Goal: Transaction & Acquisition: Download file/media

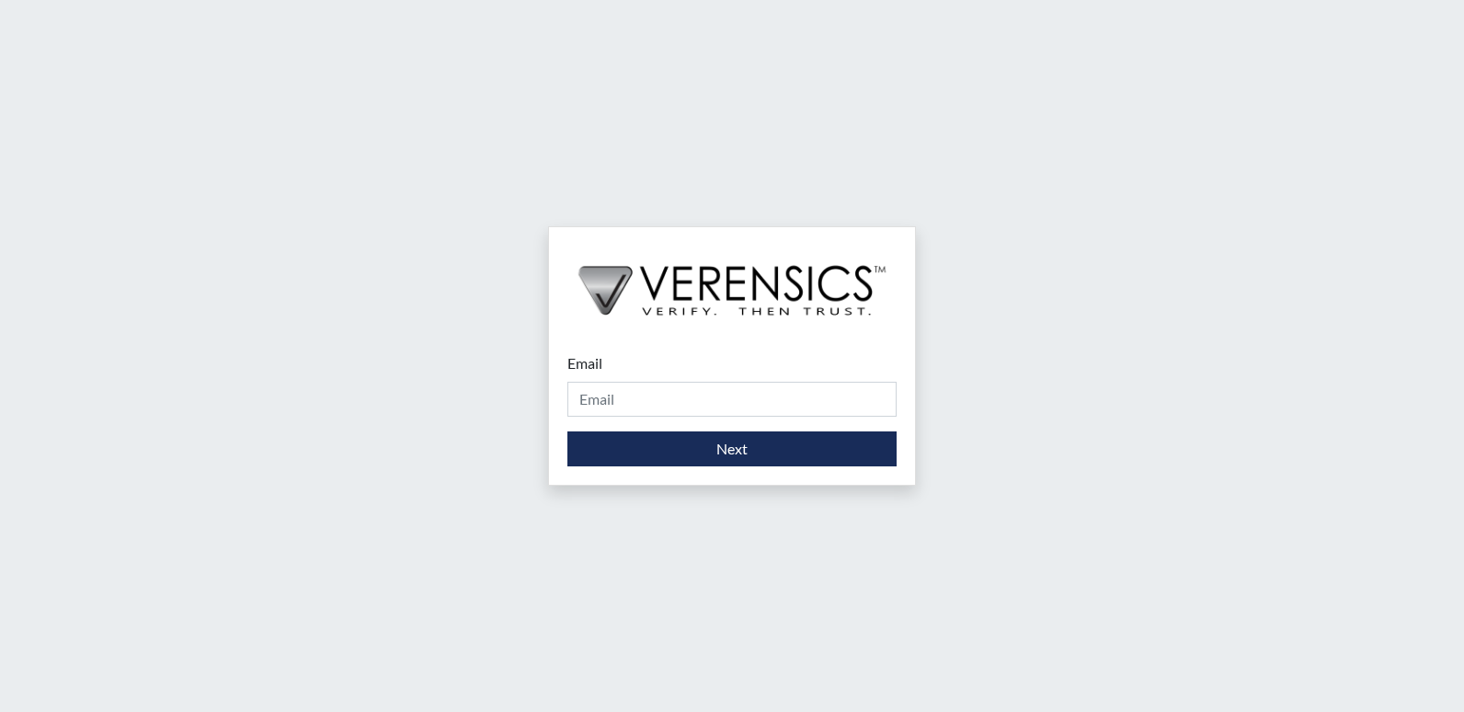
click at [680, 367] on div "Email Please provide your email address." at bounding box center [731, 384] width 329 height 64
click at [677, 374] on div "Email Please provide your email address." at bounding box center [731, 384] width 329 height 64
click at [611, 372] on div "Email Please provide your email address." at bounding box center [731, 384] width 329 height 64
click at [614, 400] on input "Email" at bounding box center [731, 399] width 329 height 35
type input "stacey.walden@gdc.ga.gov"
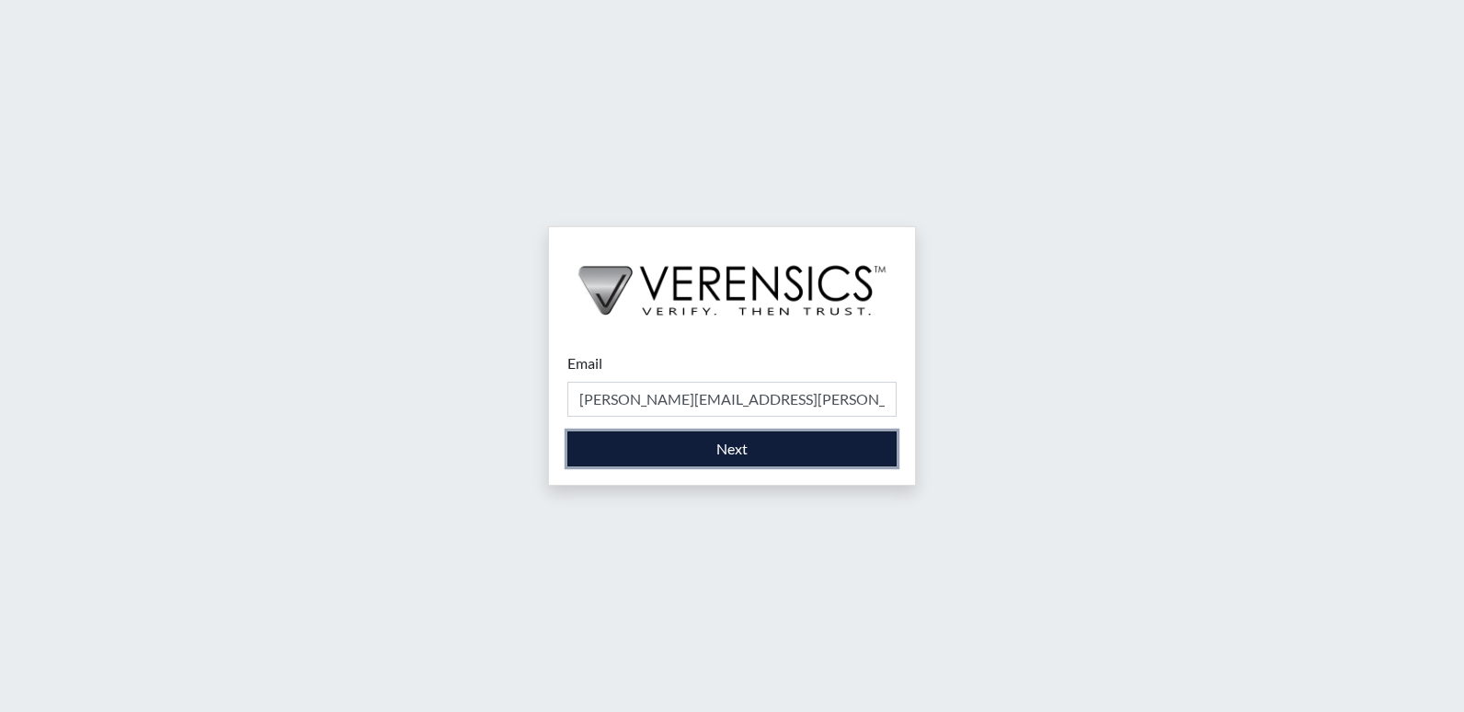
click at [701, 453] on button "Next" at bounding box center [731, 448] width 329 height 35
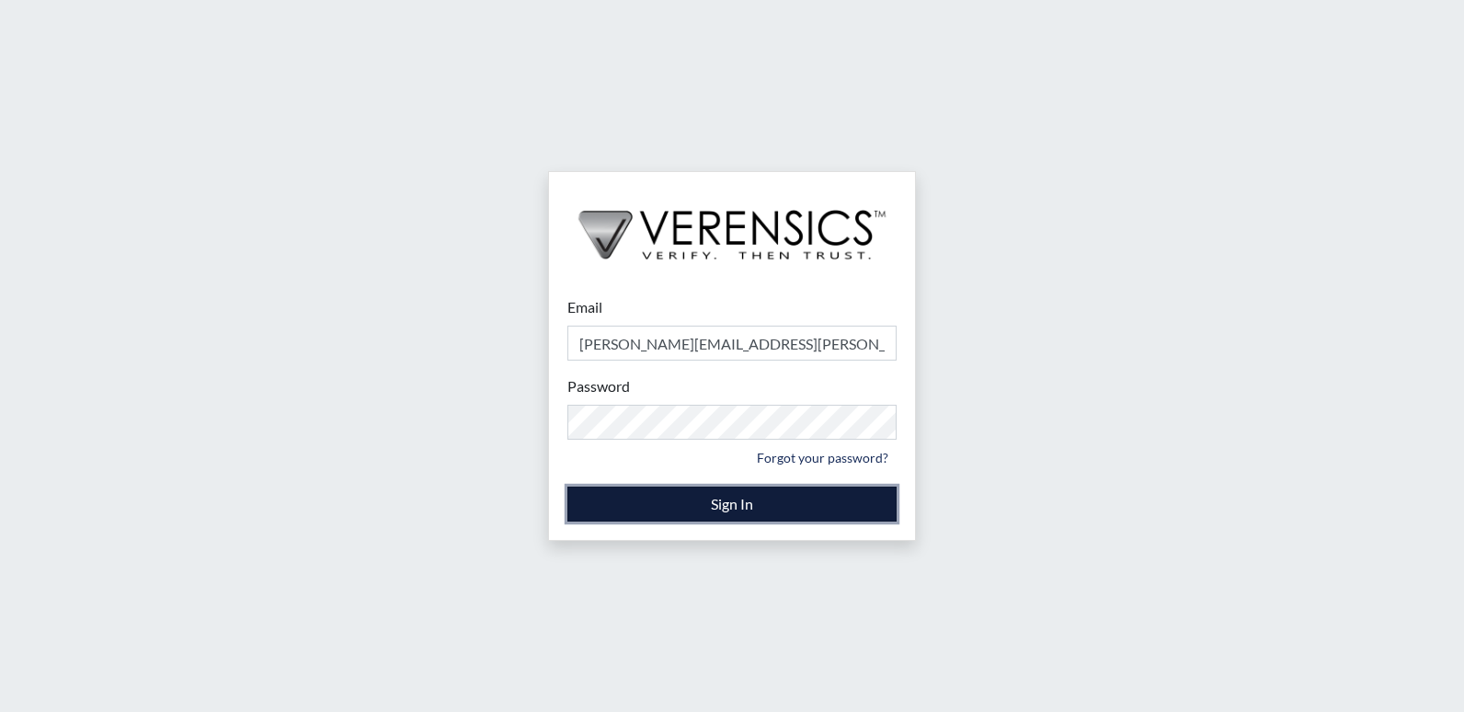
click at [784, 506] on button "Sign In" at bounding box center [731, 503] width 329 height 35
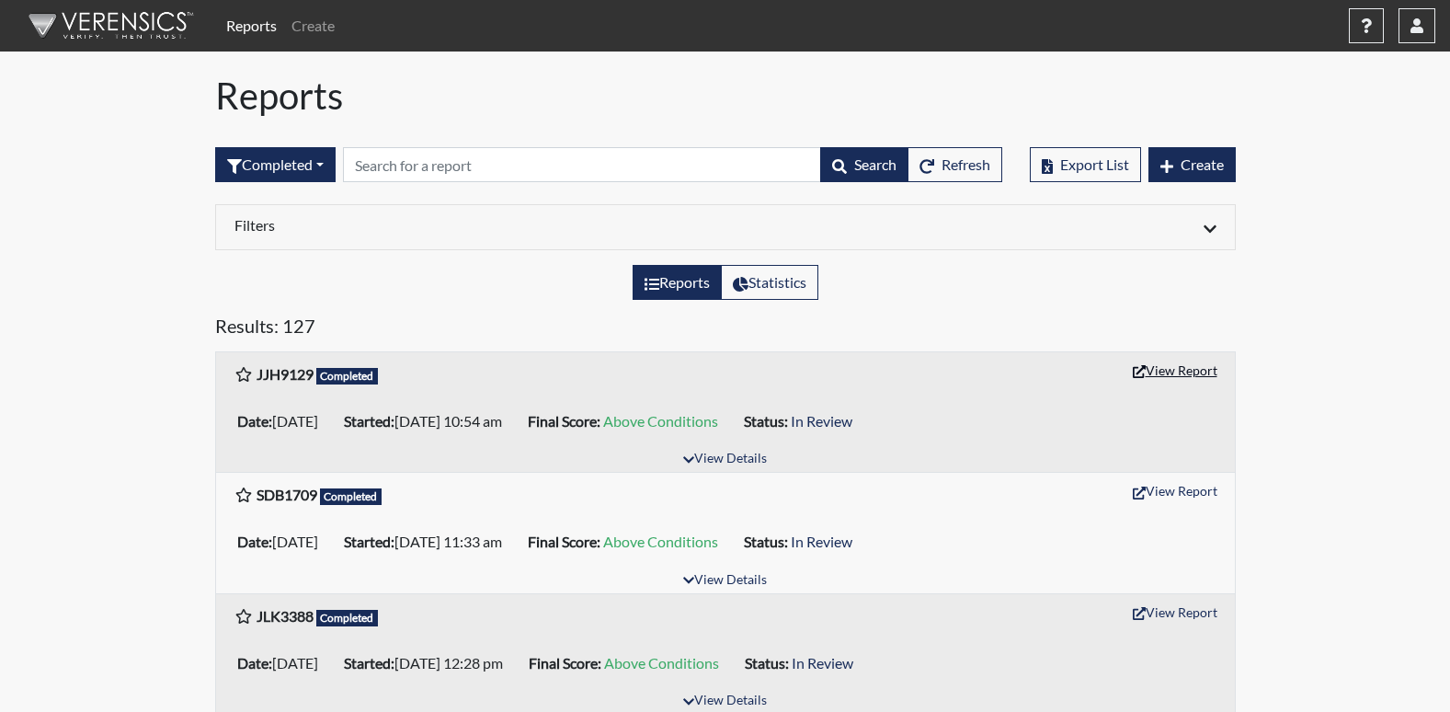
click at [1154, 374] on button "View Report" at bounding box center [1174, 370] width 101 height 28
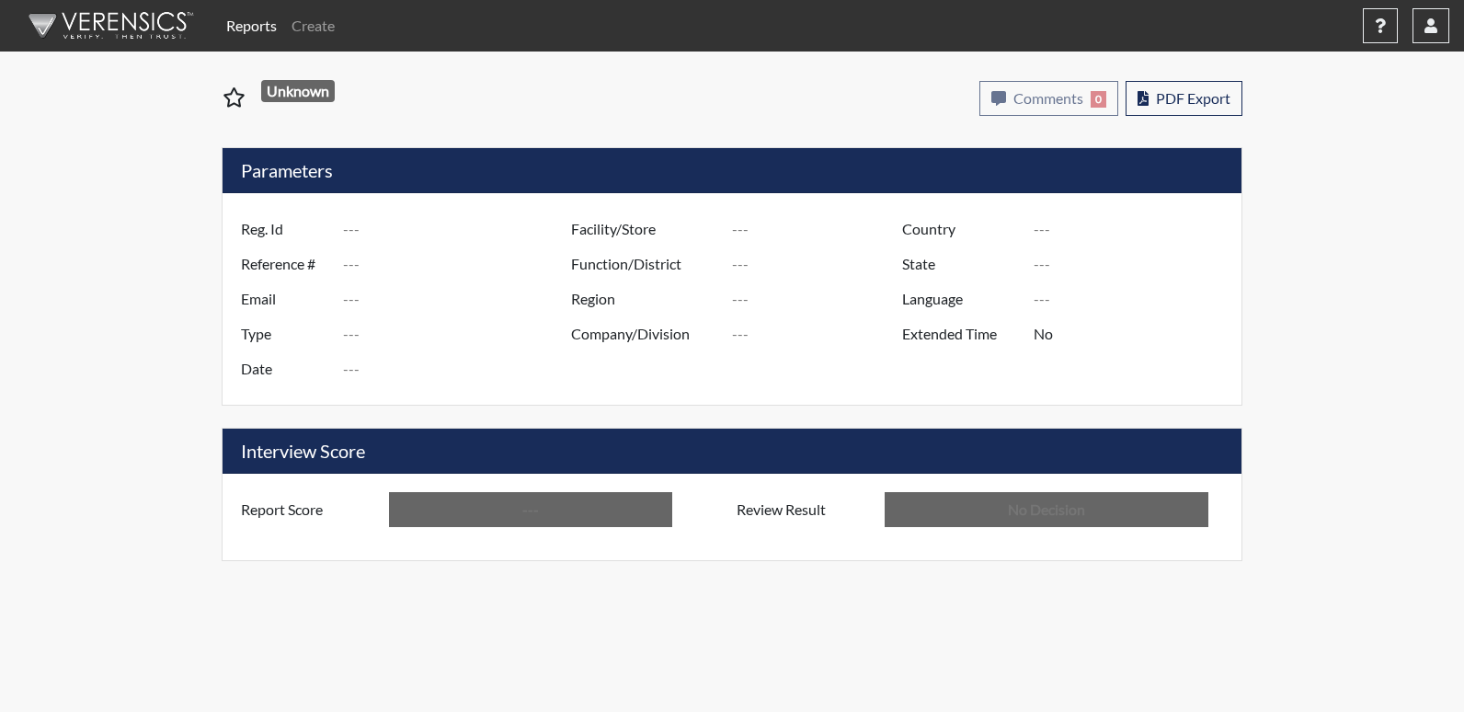
type input "JJH9129"
type input "51020"
type input "---"
type input "Corrections Pre-Employment"
type input "Aug 29, 2025"
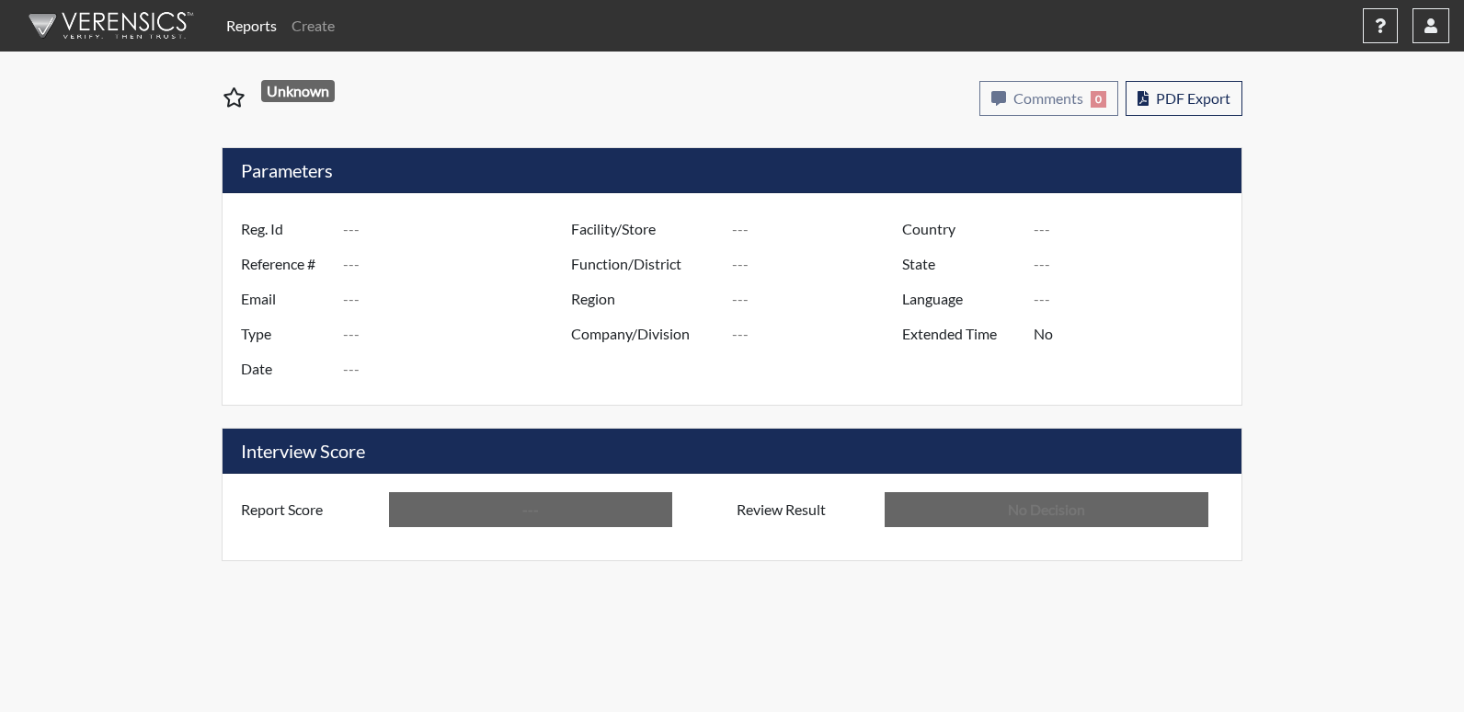
type input "Washington SP"
type input "North Region"
type input "United States"
type input "Georgia"
type input "English"
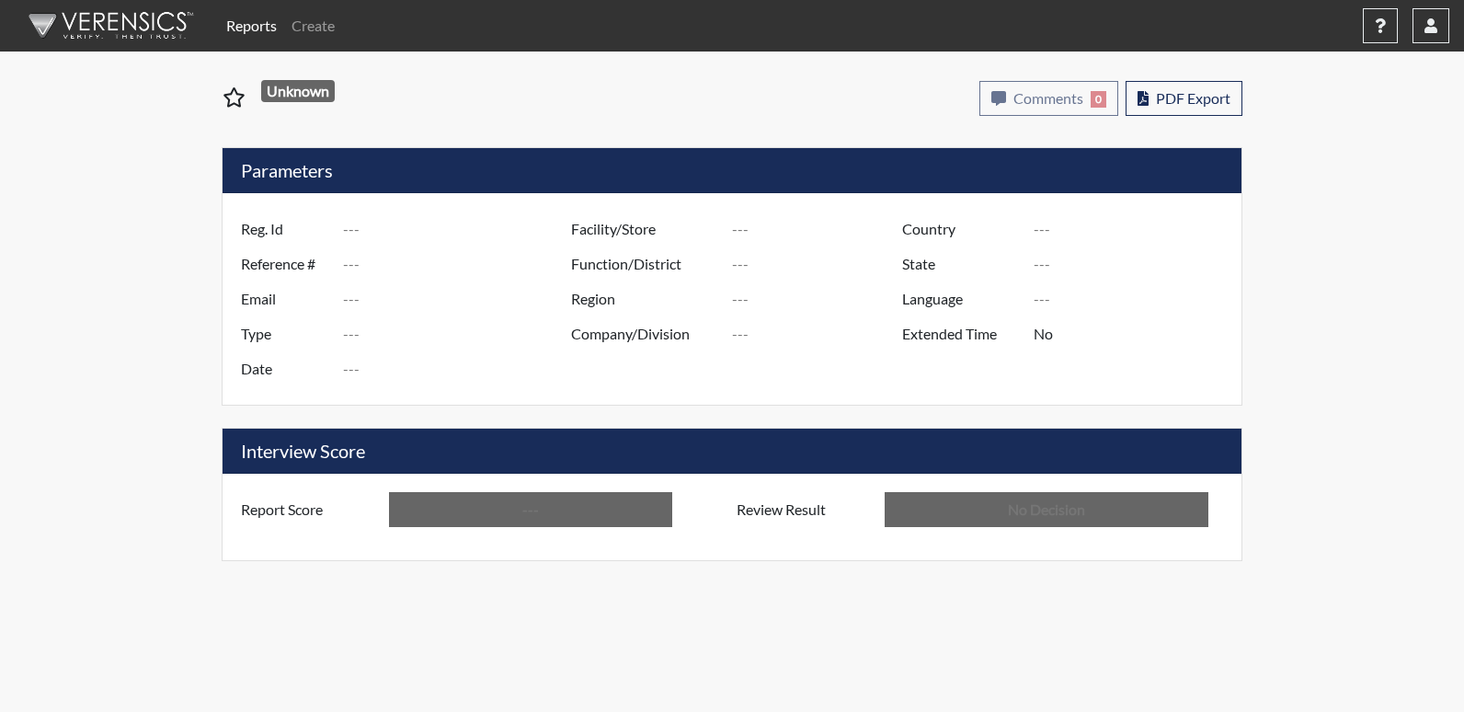
type input "Above Conditions"
type input "In Review"
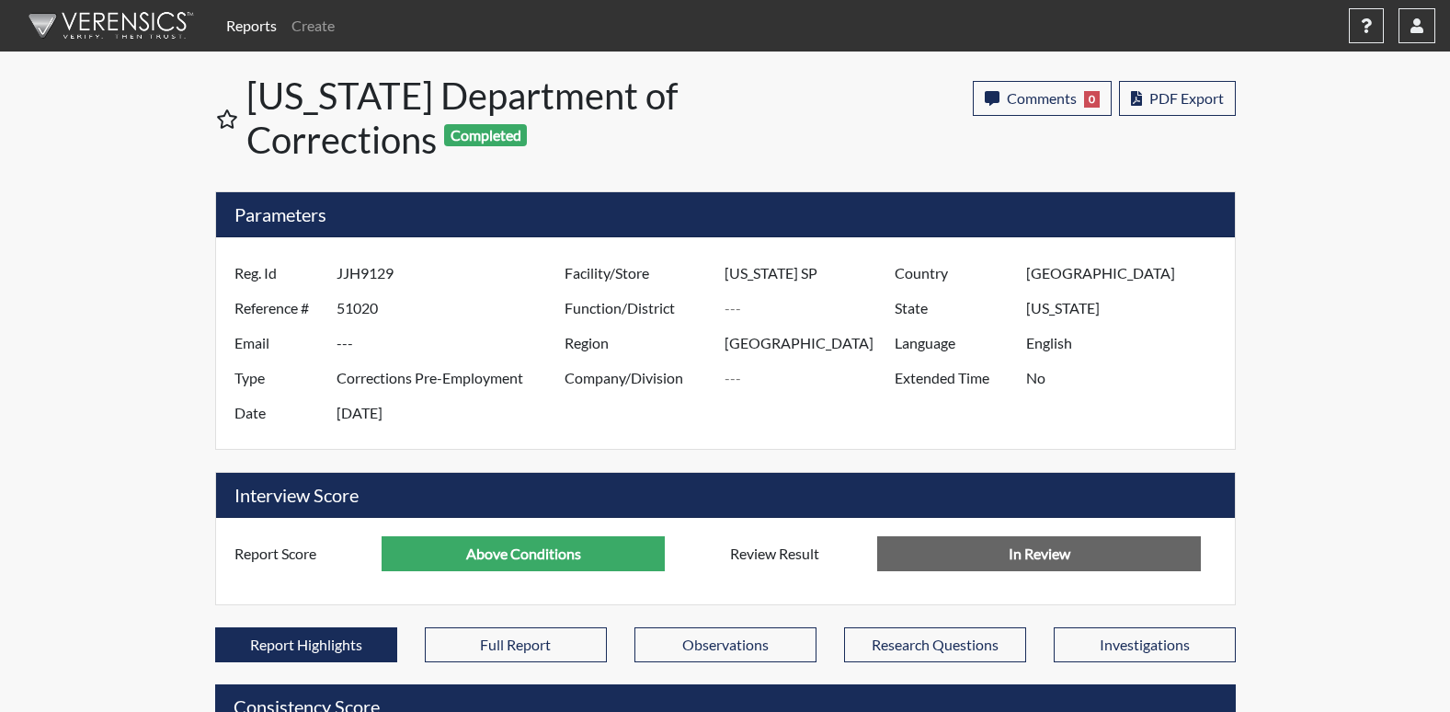
scroll to position [305, 764]
click at [1156, 98] on span "PDF Export" at bounding box center [1186, 97] width 74 height 17
